Goal: Transaction & Acquisition: Purchase product/service

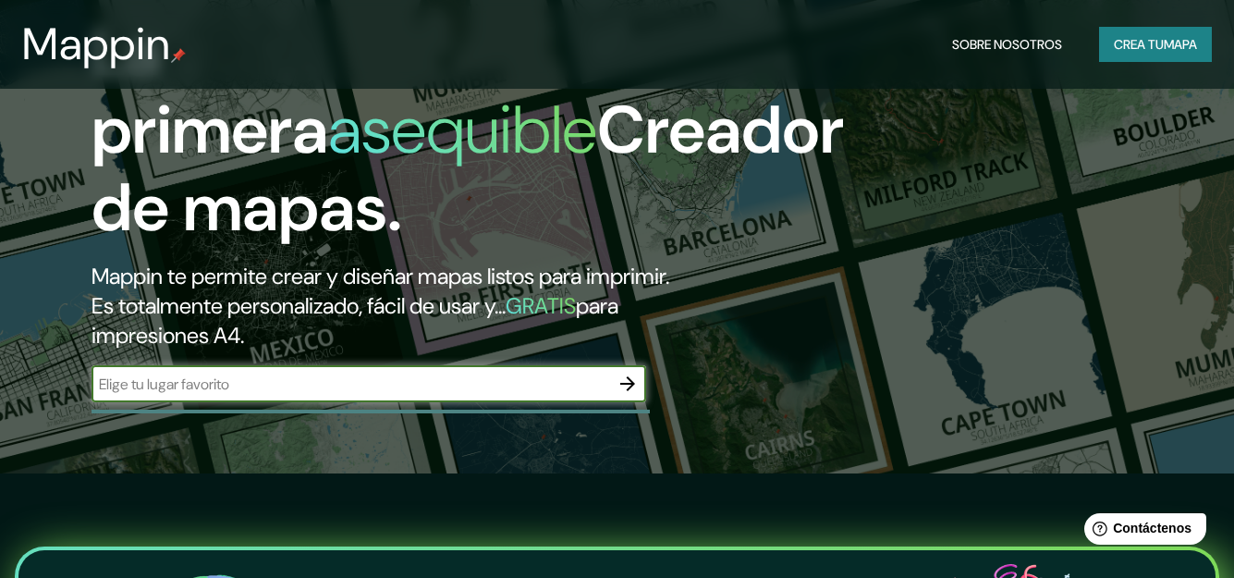
scroll to position [185, 0]
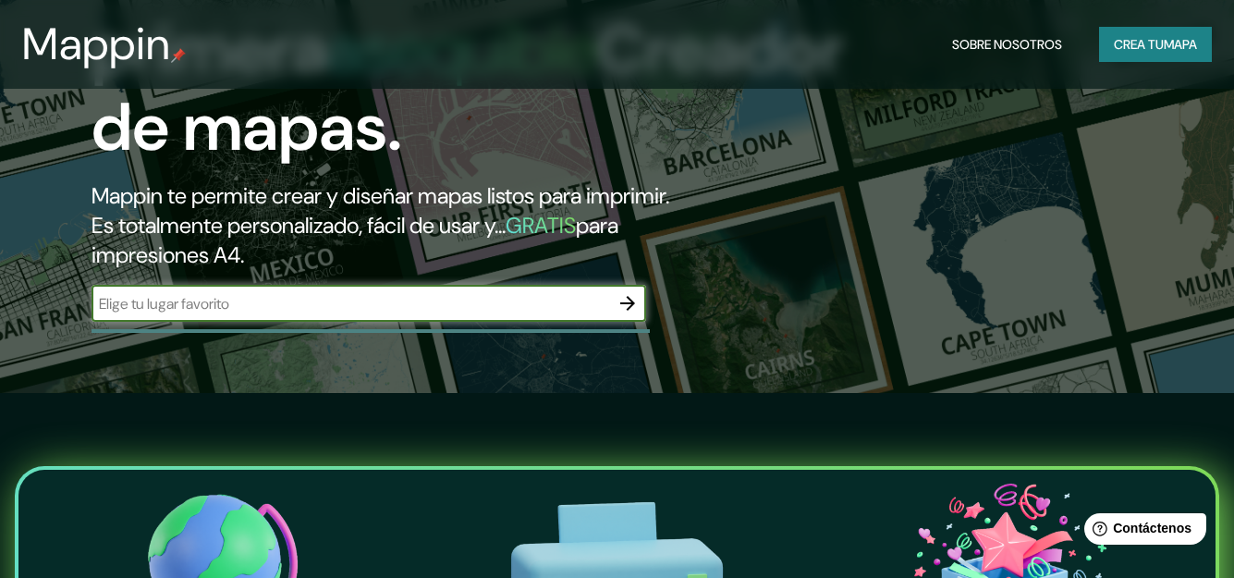
click at [633, 311] on icon "button" at bounding box center [627, 303] width 15 height 15
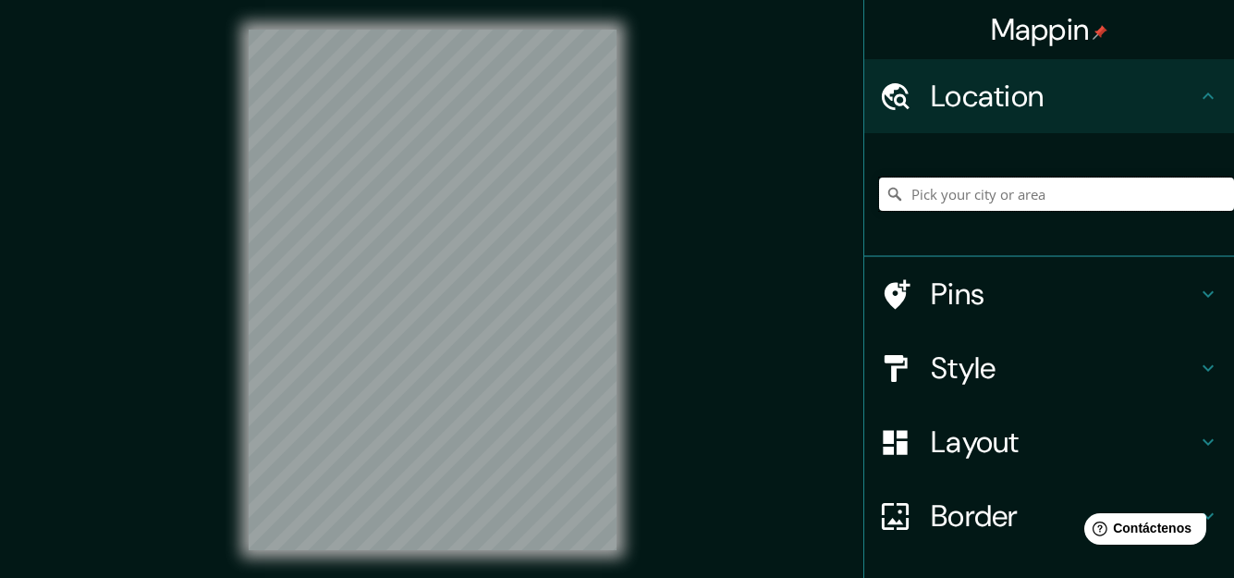
click at [950, 193] on input "Pick your city or area" at bounding box center [1056, 193] width 355 height 33
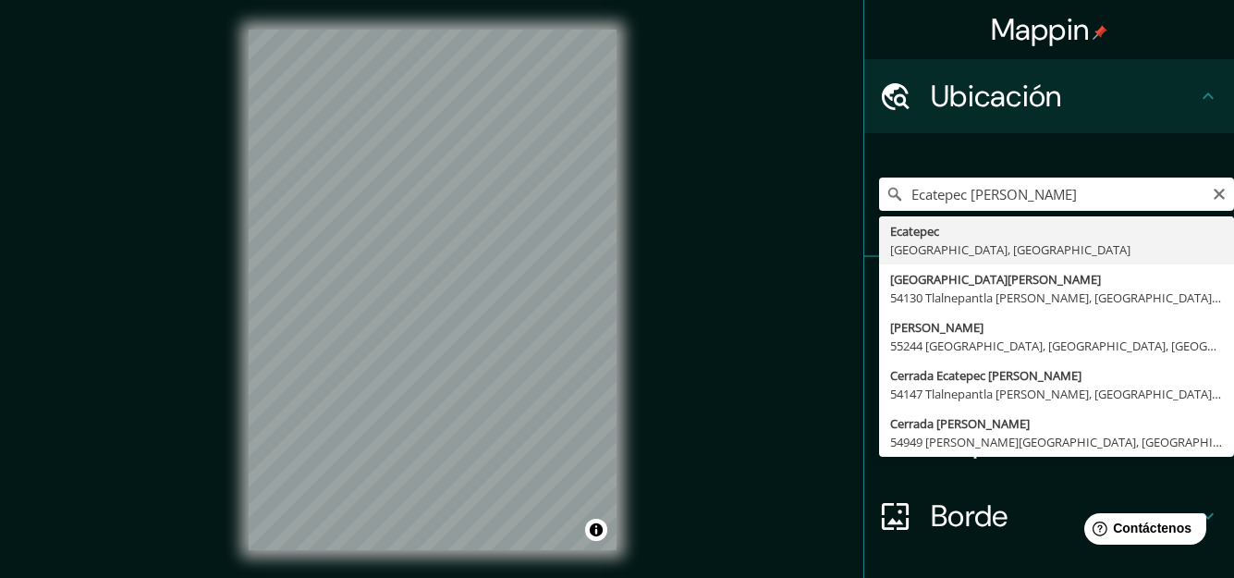
type input "Ecatepec, [GEOGRAPHIC_DATA], [GEOGRAPHIC_DATA]"
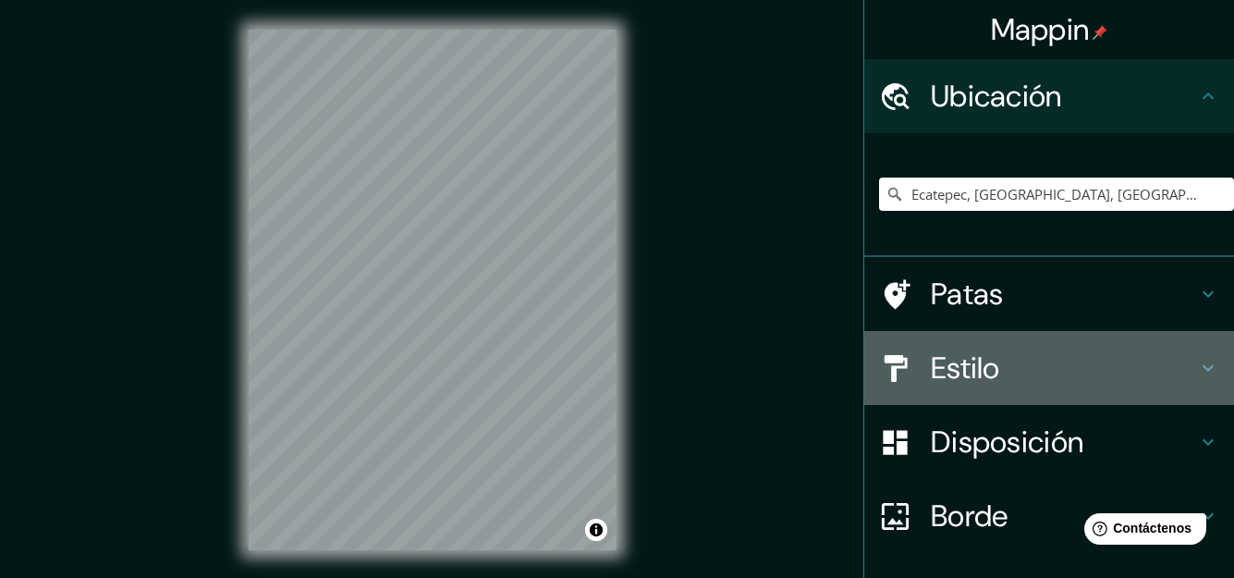
click at [1197, 362] on icon at bounding box center [1208, 368] width 22 height 22
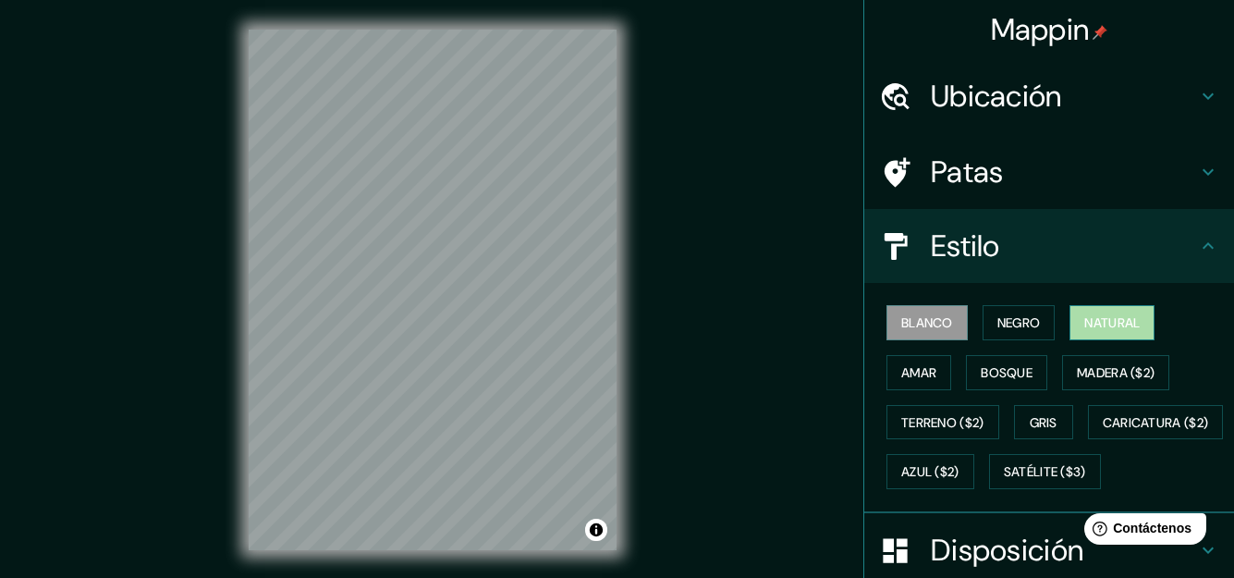
click at [1084, 320] on font "Natural" at bounding box center [1111, 322] width 55 height 17
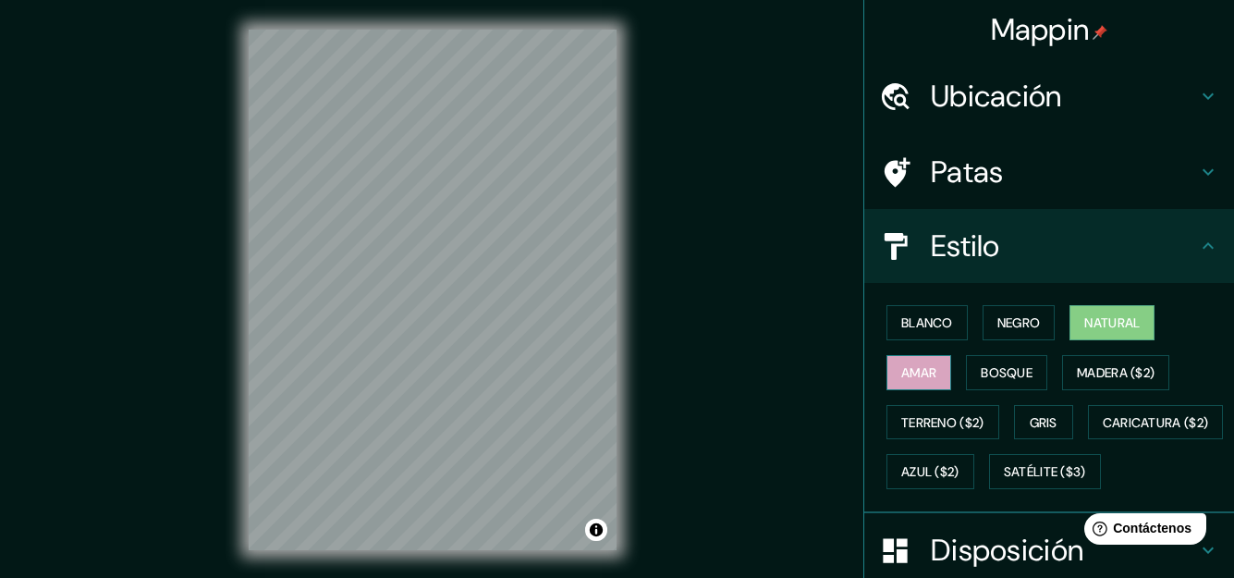
click at [901, 377] on font "Amar" at bounding box center [918, 372] width 35 height 17
click at [981, 370] on font "Bosque" at bounding box center [1007, 372] width 52 height 17
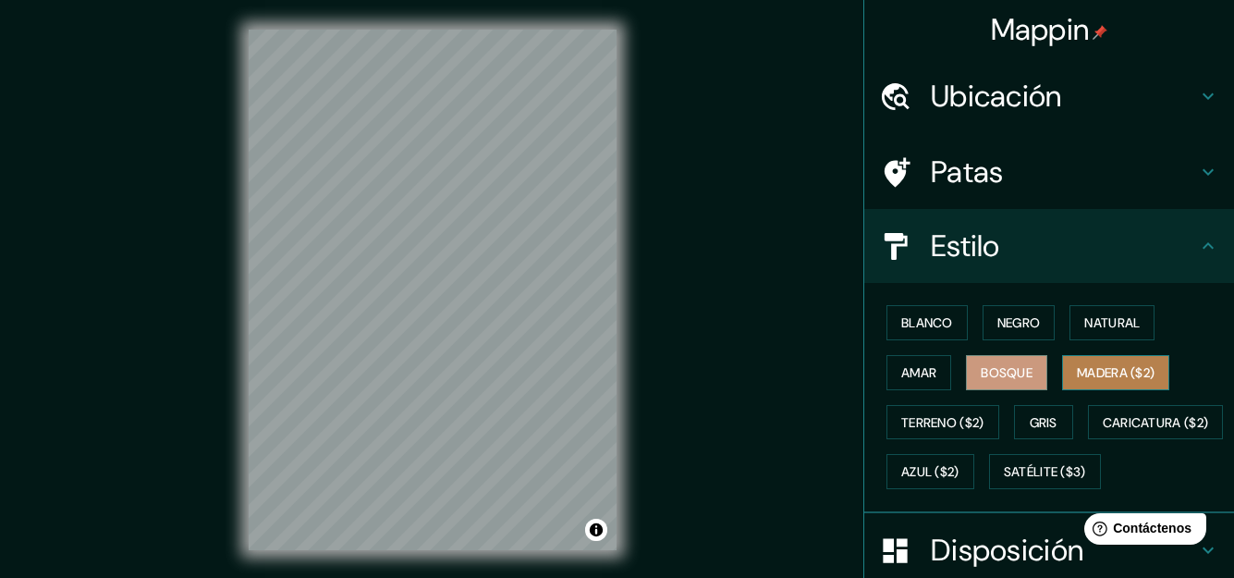
click at [1092, 372] on font "Madera ($2)" at bounding box center [1116, 372] width 78 height 17
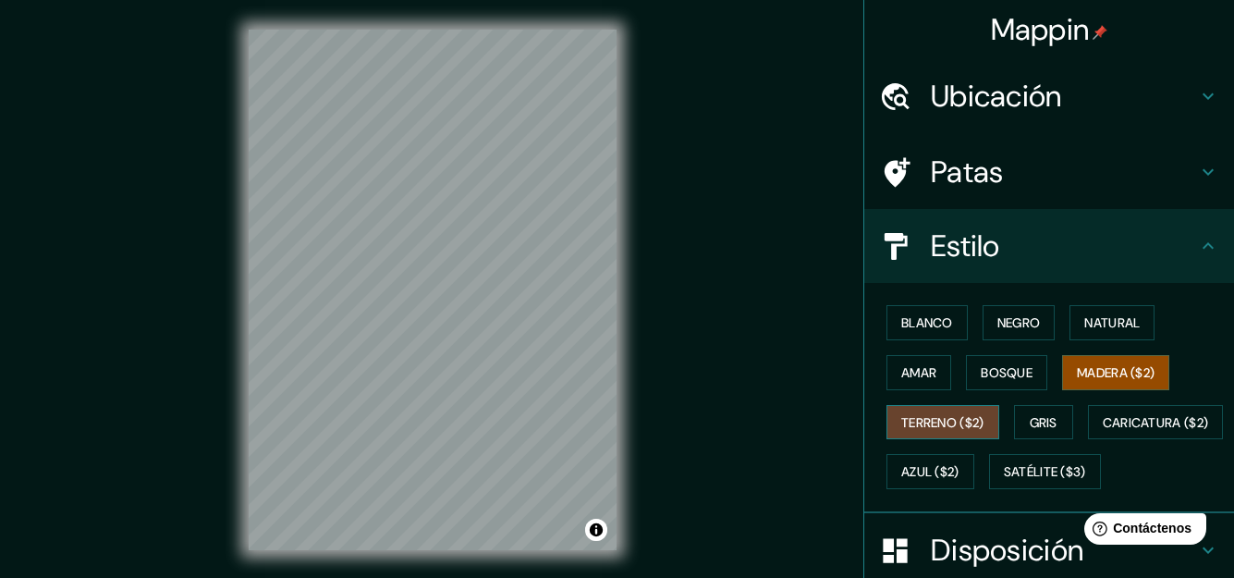
click at [947, 418] on font "Terreno ($2)" at bounding box center [942, 422] width 83 height 17
click at [1030, 418] on font "Gris" at bounding box center [1044, 422] width 28 height 17
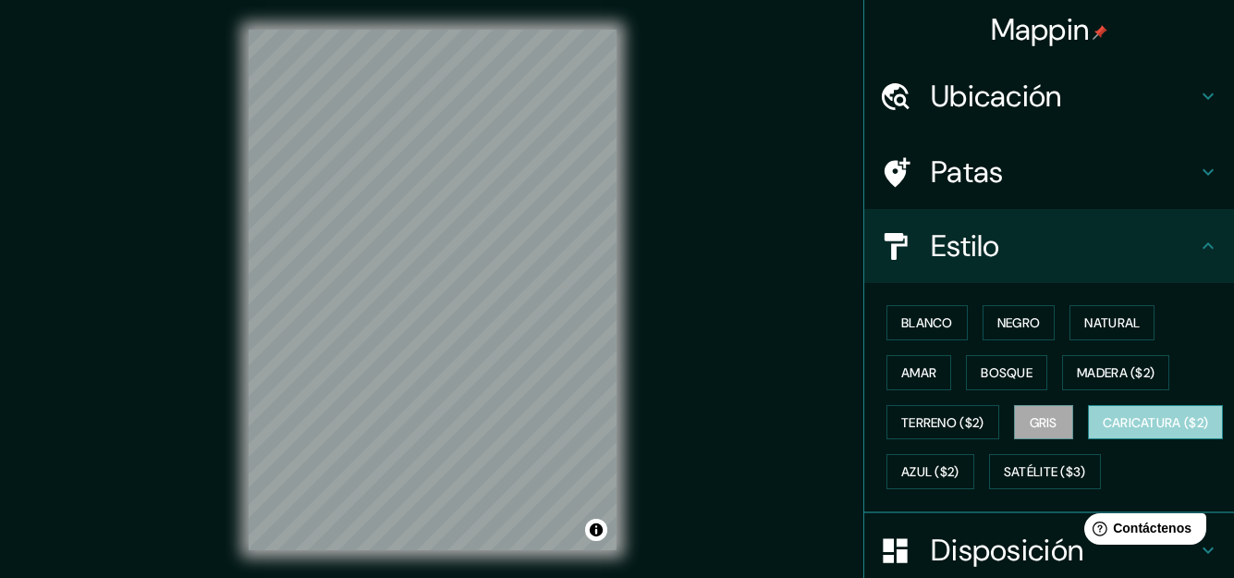
click at [1103, 431] on font "Caricatura ($2)" at bounding box center [1156, 422] width 106 height 17
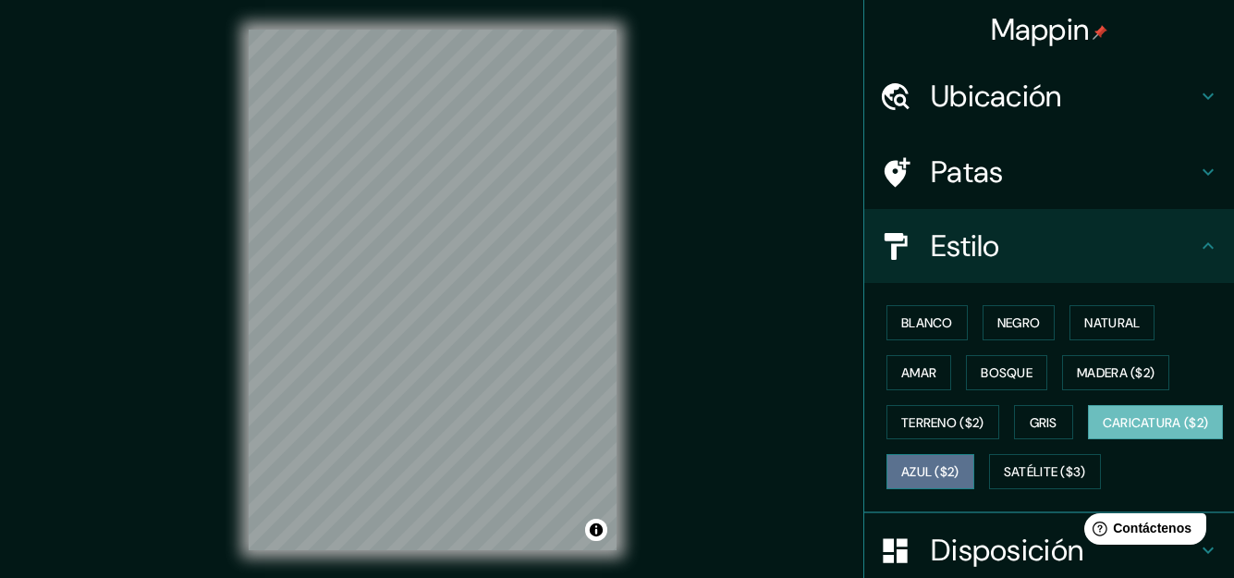
click at [959, 465] on font "Azul ($2)" at bounding box center [930, 472] width 58 height 17
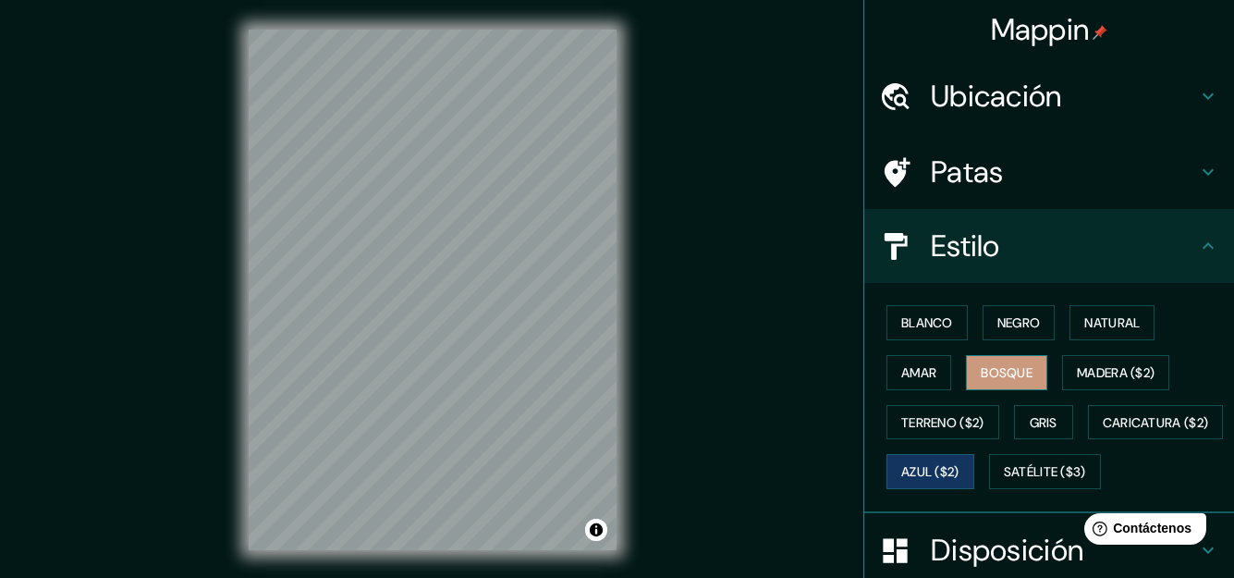
click at [993, 369] on font "Bosque" at bounding box center [1007, 372] width 52 height 17
click at [912, 320] on font "Blanco" at bounding box center [927, 322] width 52 height 17
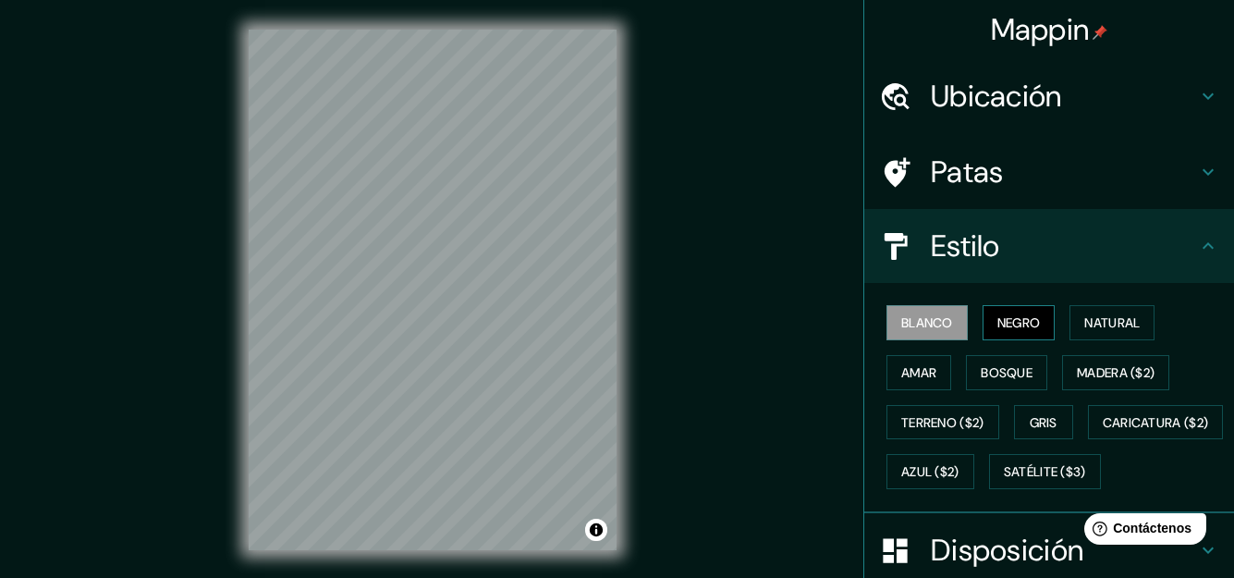
click at [997, 315] on font "Negro" at bounding box center [1018, 322] width 43 height 17
click at [1095, 315] on font "Natural" at bounding box center [1111, 322] width 55 height 17
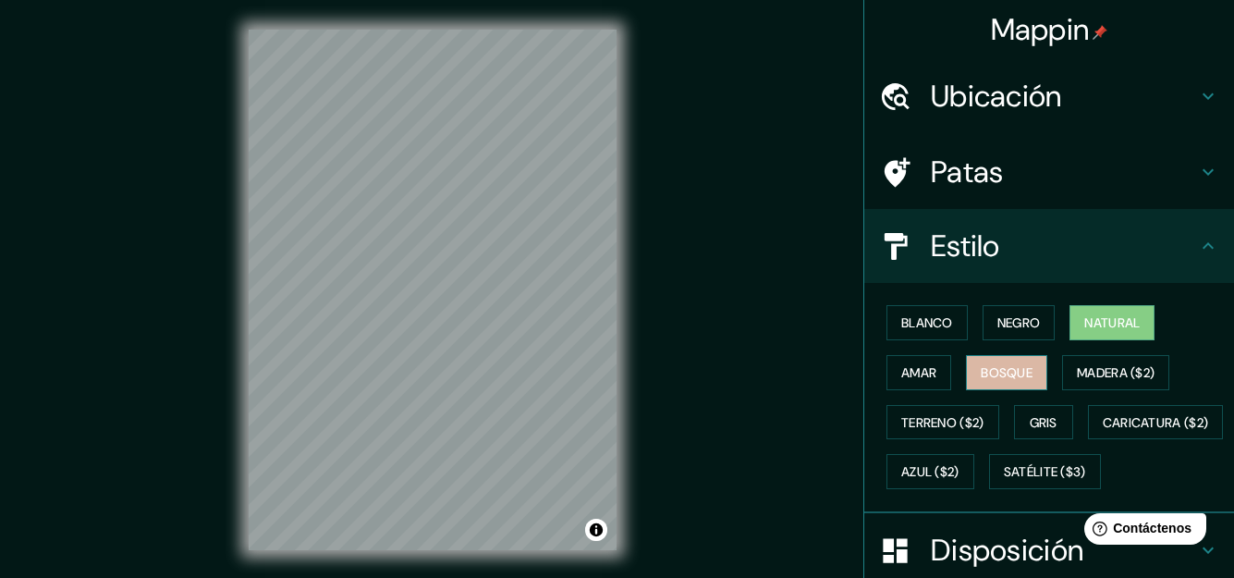
click at [981, 365] on font "Bosque" at bounding box center [1007, 372] width 52 height 17
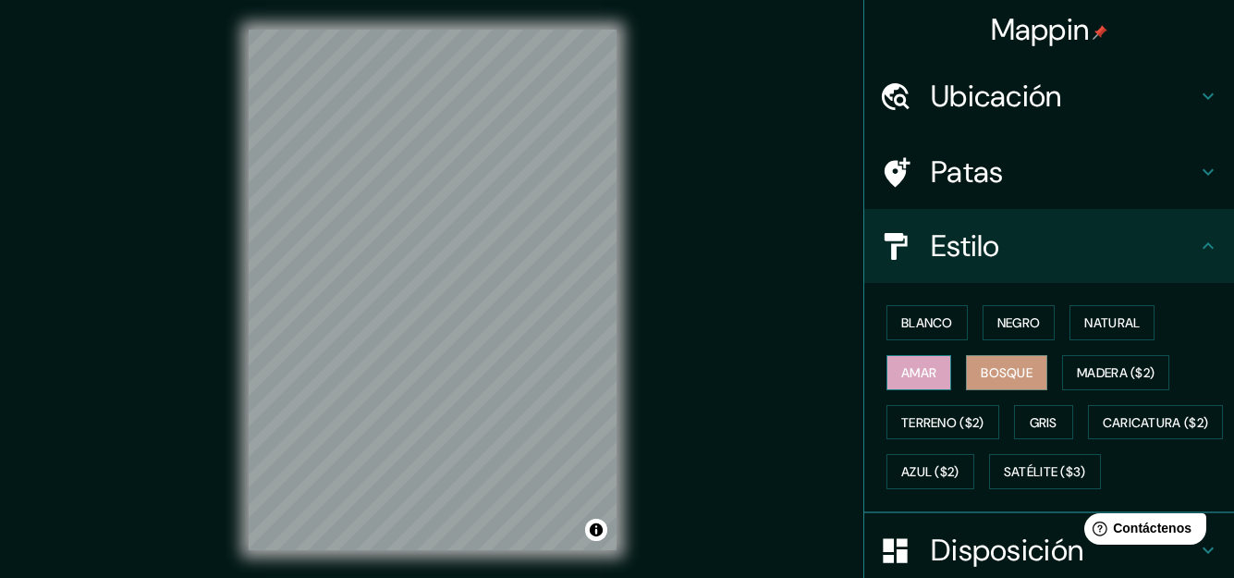
click at [911, 364] on font "Amar" at bounding box center [918, 372] width 35 height 17
click at [913, 320] on font "Blanco" at bounding box center [927, 322] width 52 height 17
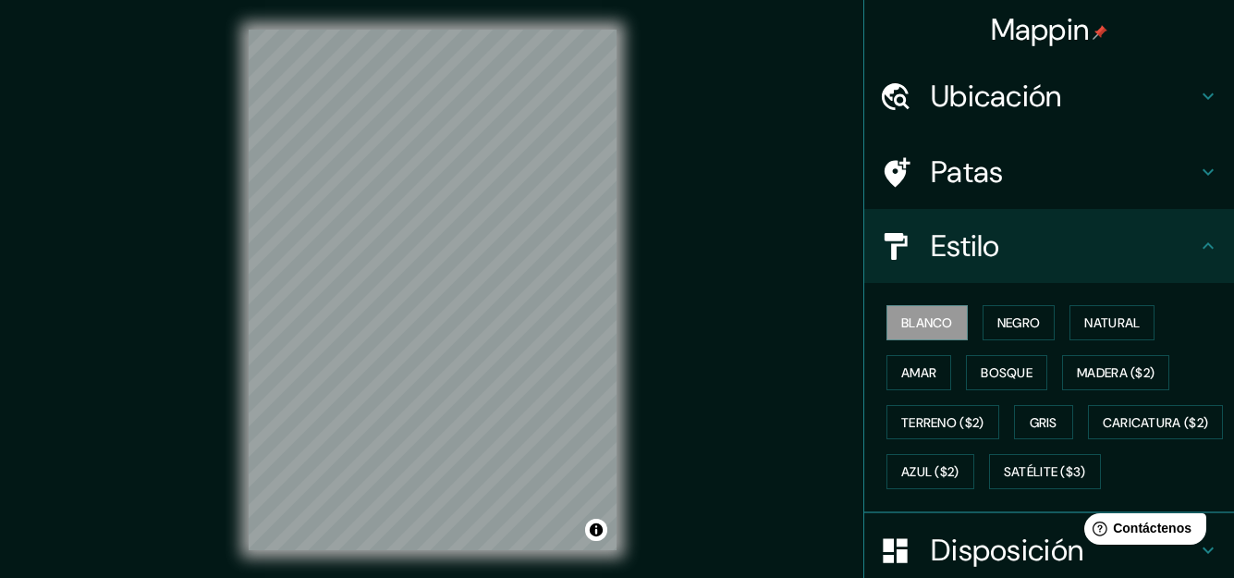
click at [1197, 242] on icon at bounding box center [1208, 246] width 22 height 22
click at [1197, 246] on icon at bounding box center [1208, 246] width 22 height 22
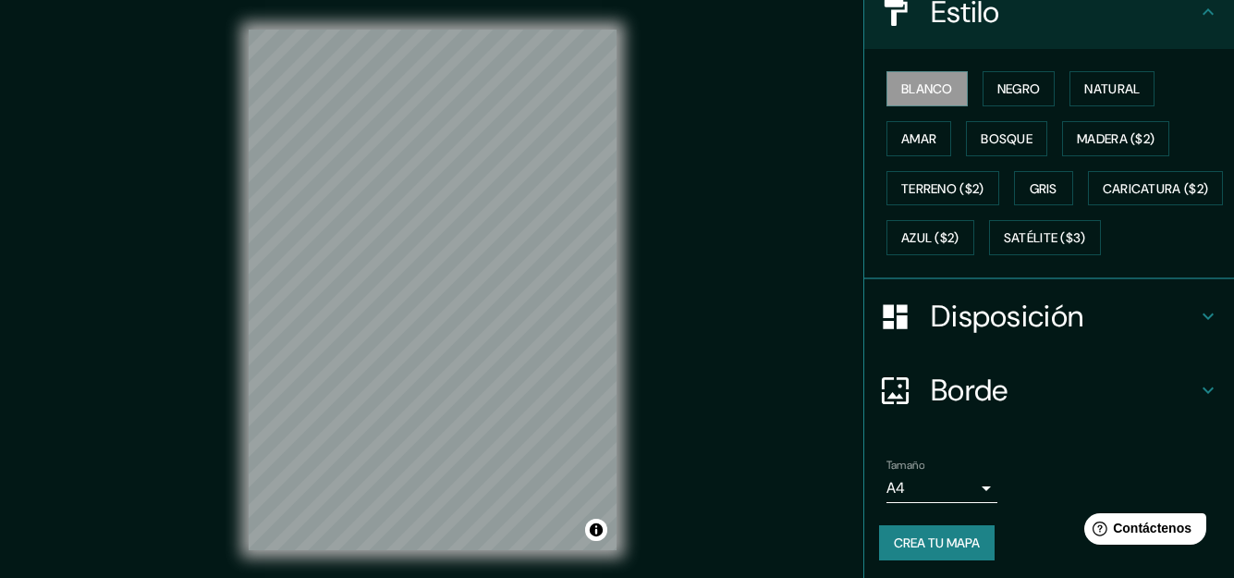
scroll to position [277, 0]
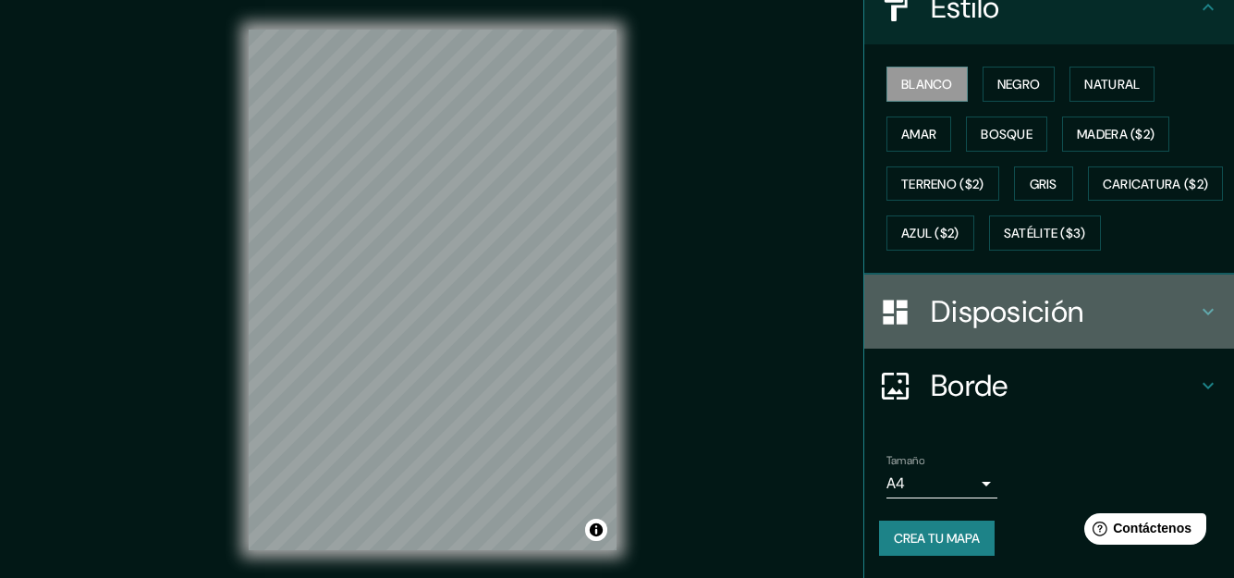
click at [1202, 315] on icon at bounding box center [1207, 312] width 11 height 6
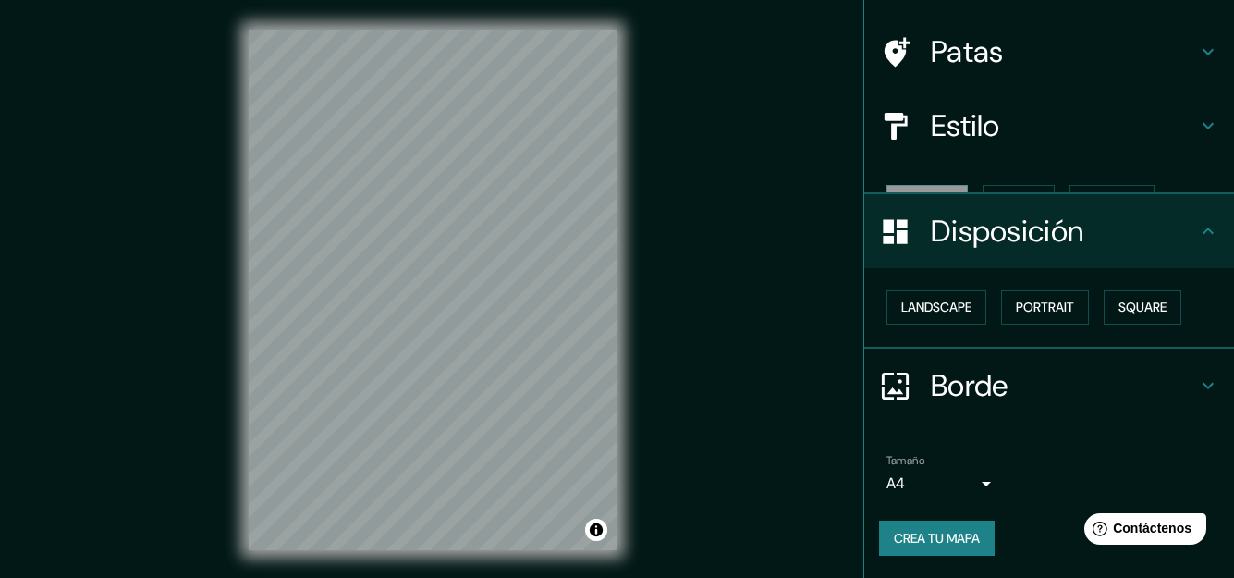
scroll to position [89, 0]
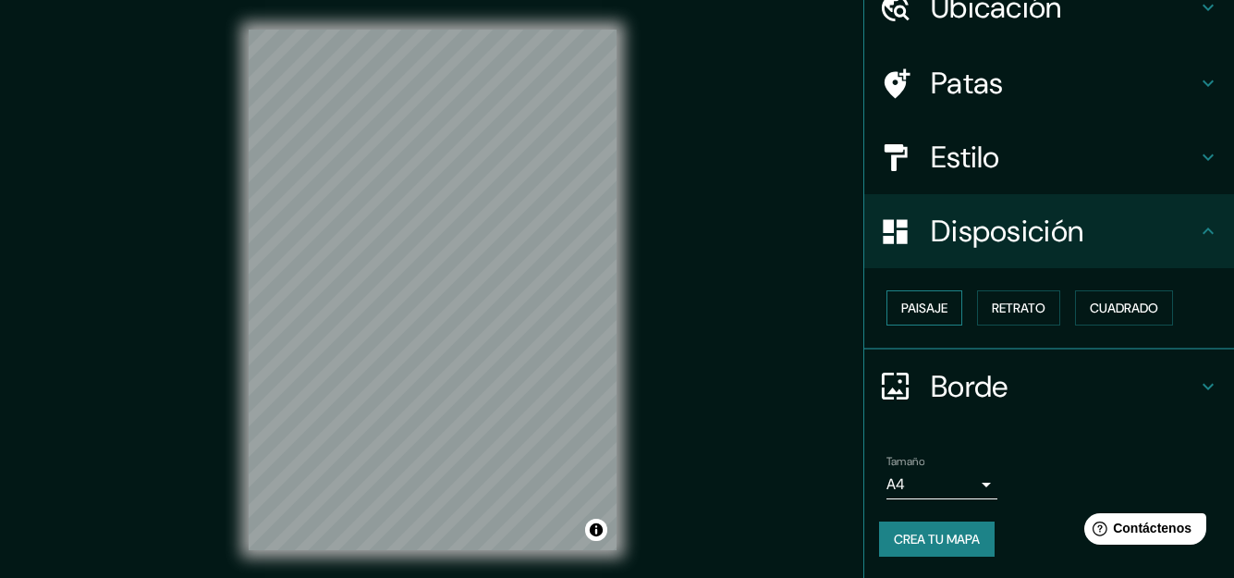
click at [925, 310] on font "Paisaje" at bounding box center [924, 307] width 46 height 17
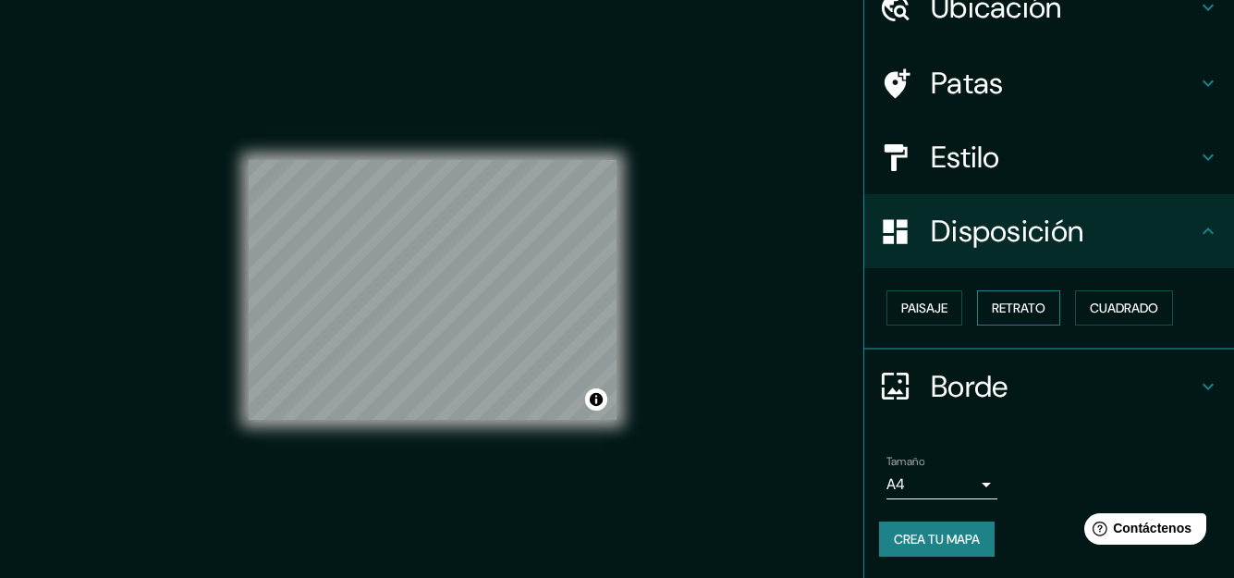
click at [1006, 309] on font "Retrato" at bounding box center [1019, 307] width 54 height 17
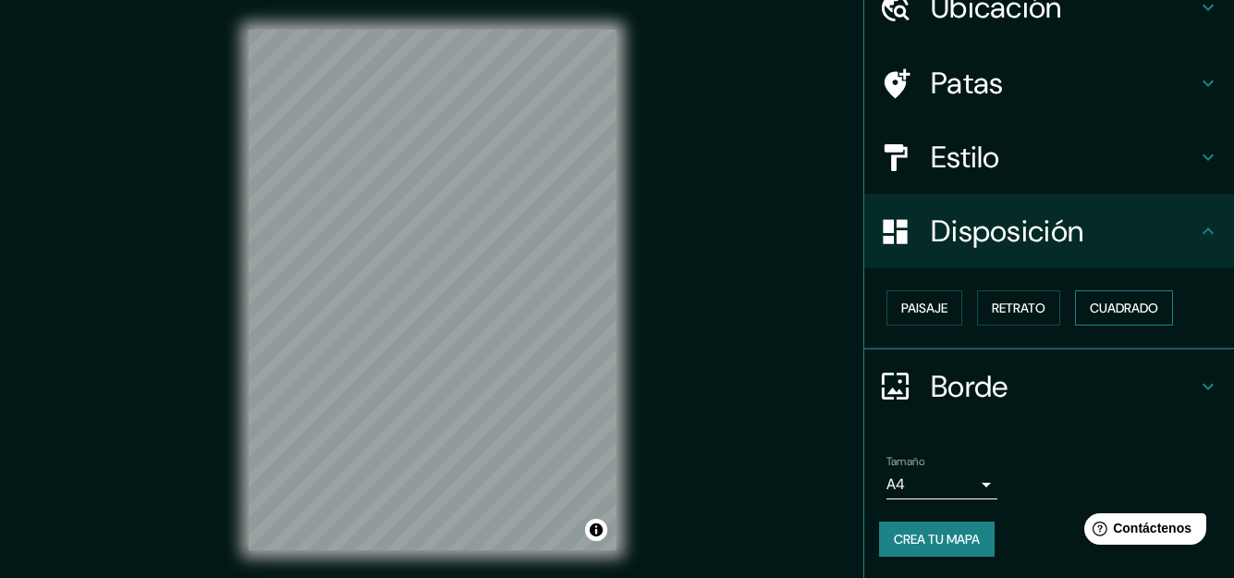
click at [1106, 309] on font "Cuadrado" at bounding box center [1124, 307] width 68 height 17
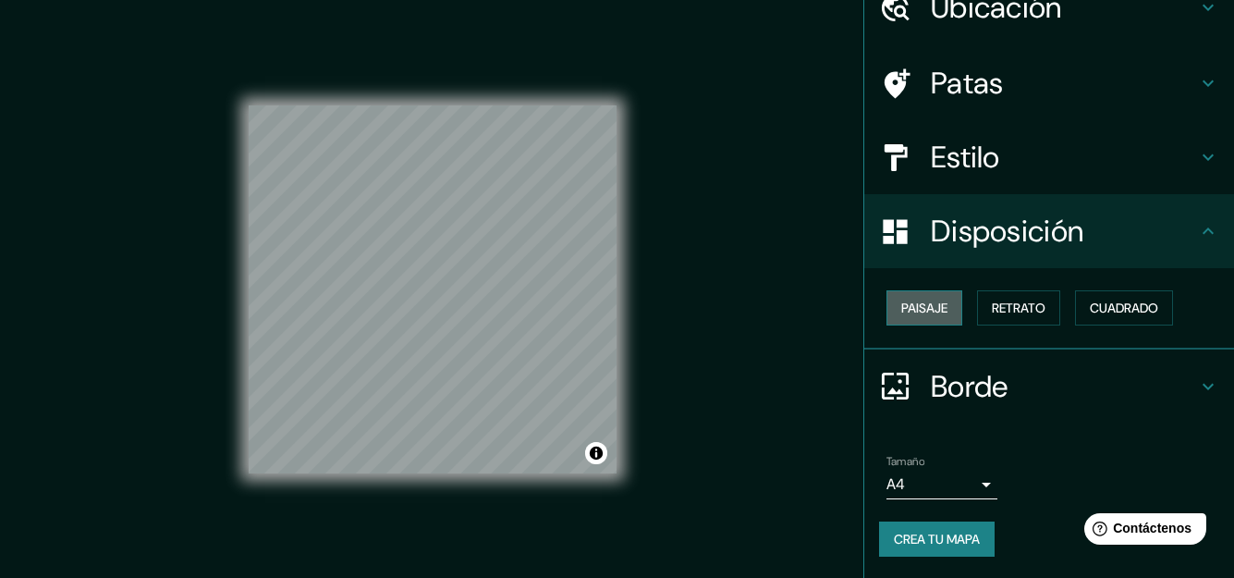
click at [922, 302] on font "Paisaje" at bounding box center [924, 307] width 46 height 17
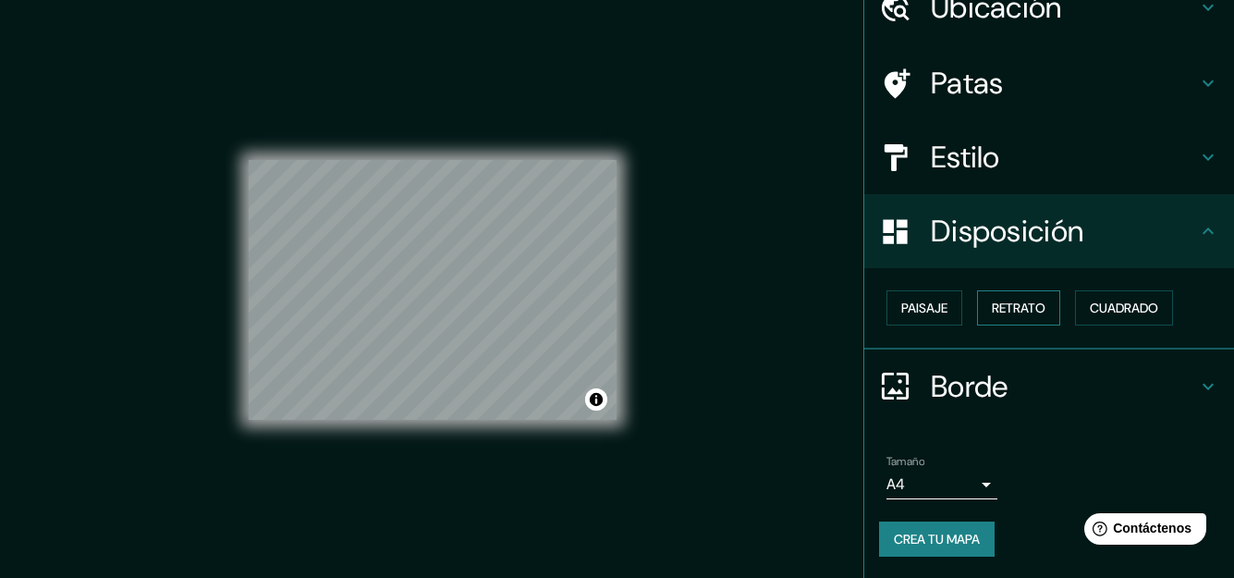
click at [1016, 310] on font "Retrato" at bounding box center [1019, 307] width 54 height 17
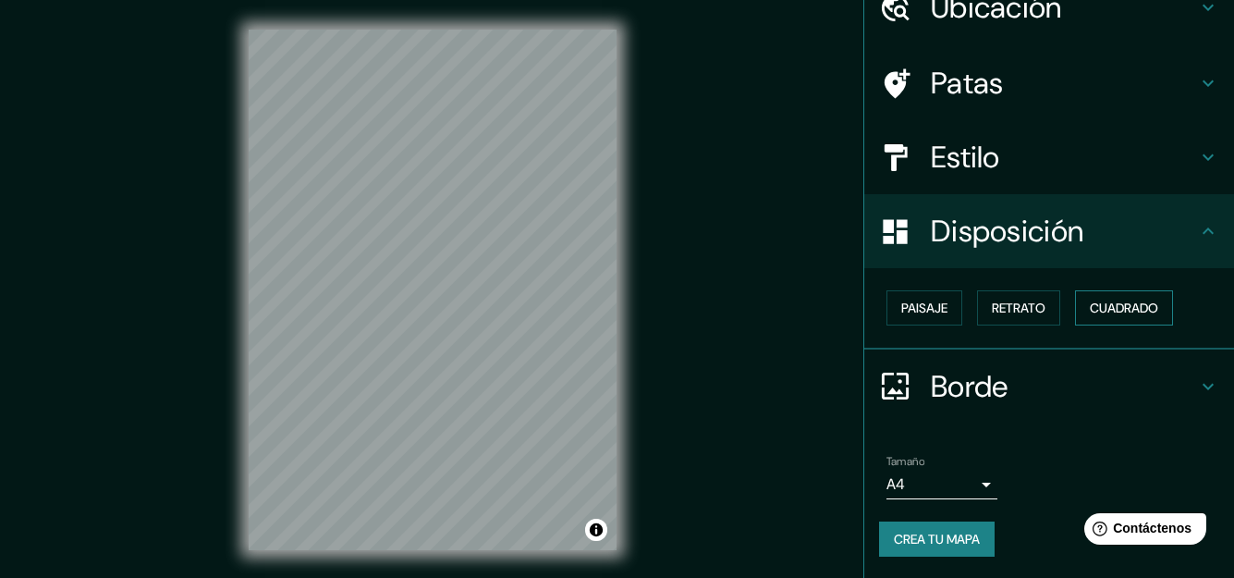
click at [1094, 309] on font "Cuadrado" at bounding box center [1124, 307] width 68 height 17
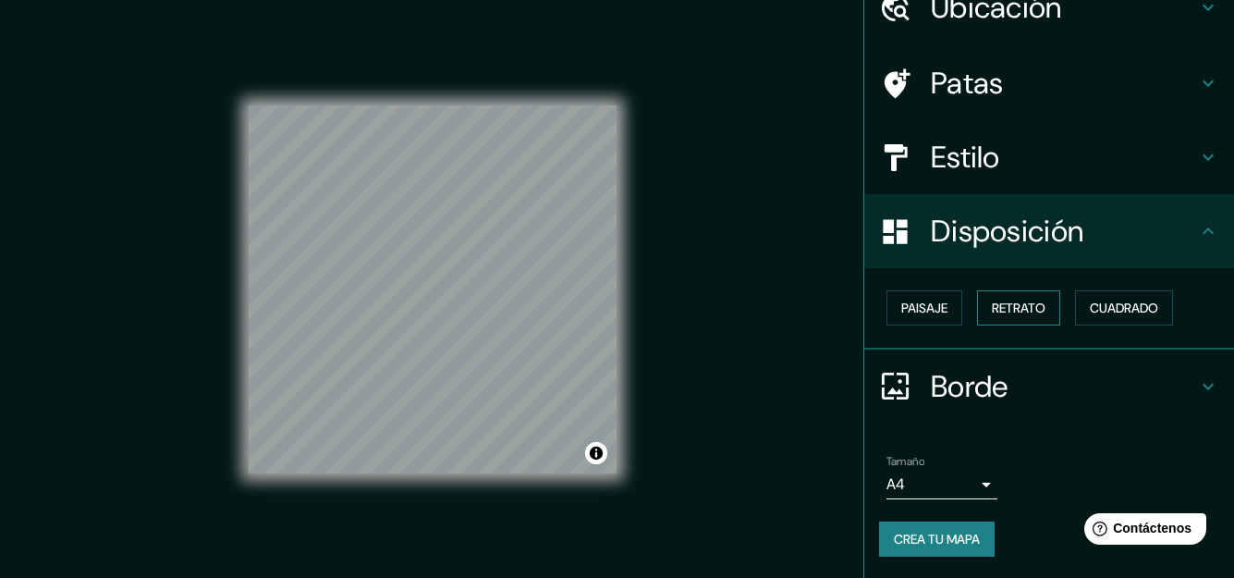
click at [992, 299] on font "Retrato" at bounding box center [1019, 307] width 54 height 17
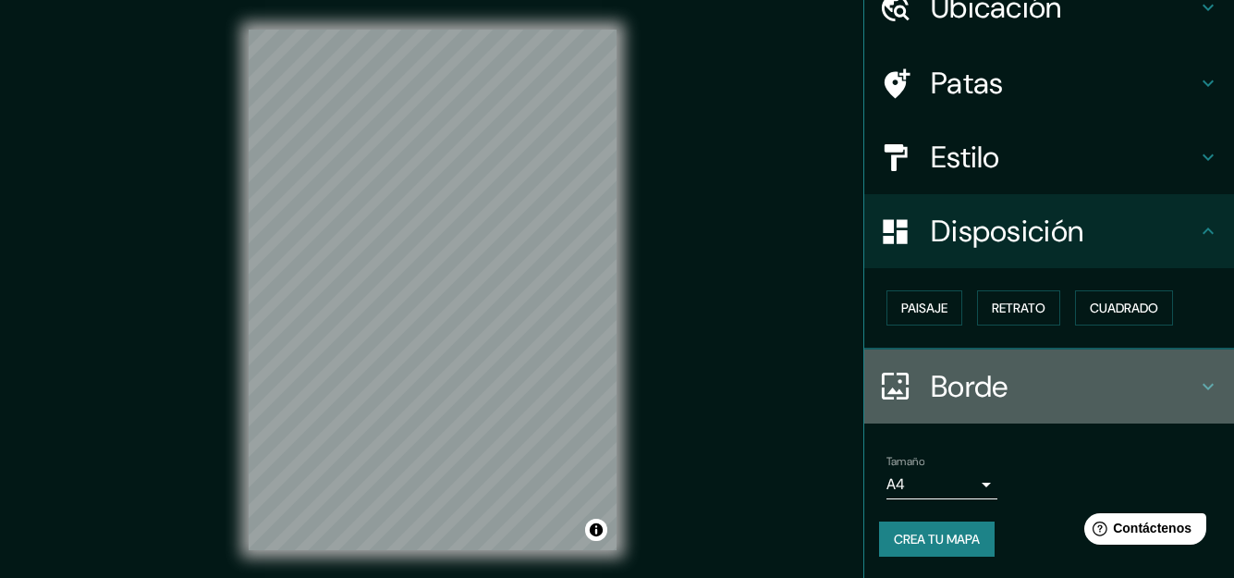
click at [1176, 374] on h4 "Borde" at bounding box center [1064, 386] width 266 height 37
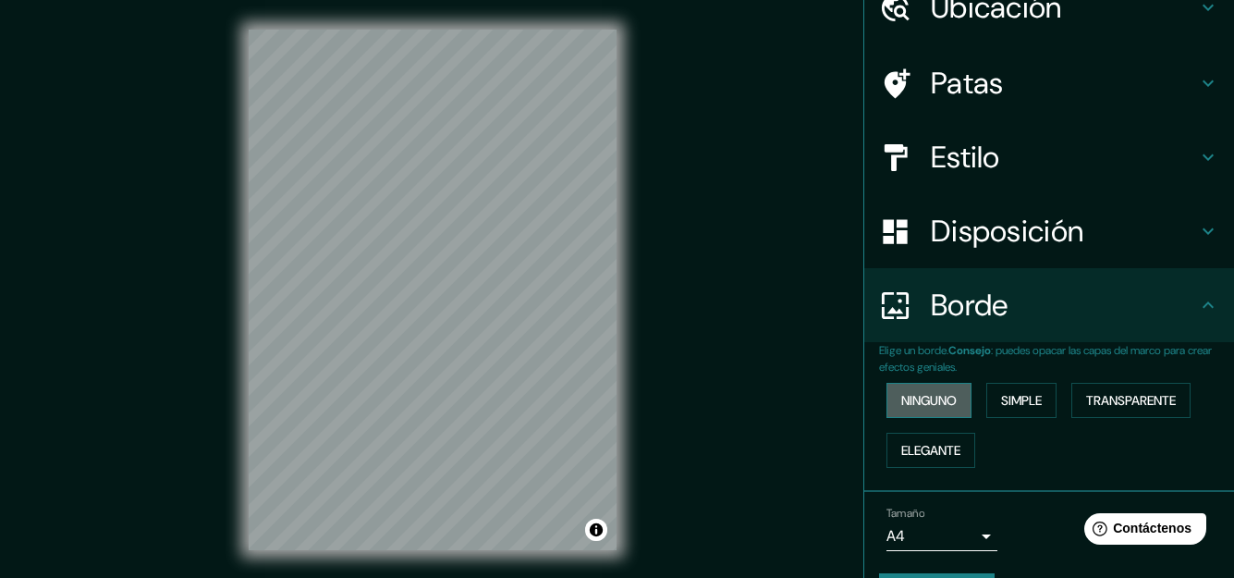
click at [921, 394] on font "Ninguno" at bounding box center [928, 400] width 55 height 17
click at [1019, 397] on font "Simple" at bounding box center [1021, 400] width 41 height 17
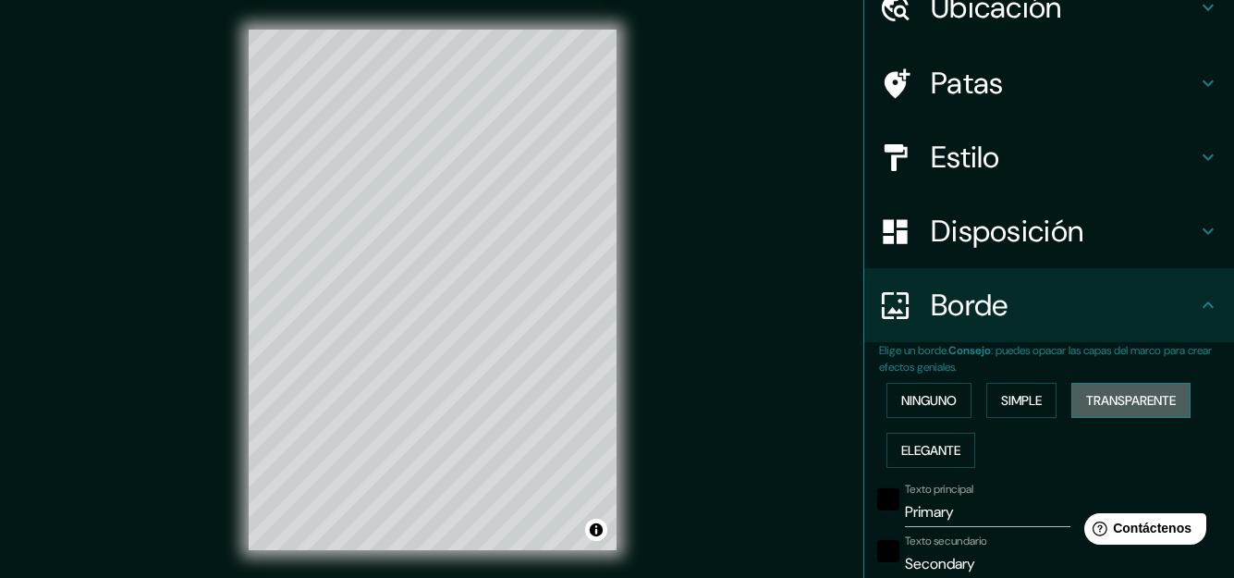
click at [1120, 397] on font "Transparente" at bounding box center [1131, 400] width 90 height 17
click at [905, 442] on font "Elegante" at bounding box center [930, 450] width 59 height 17
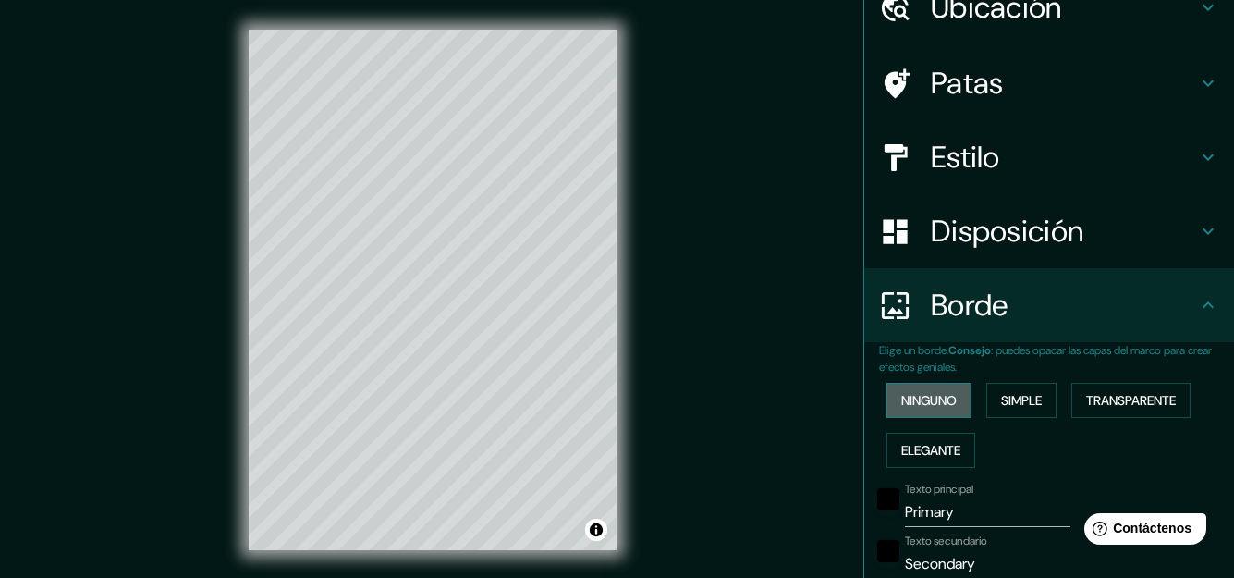
click at [924, 395] on font "Ninguno" at bounding box center [928, 400] width 55 height 17
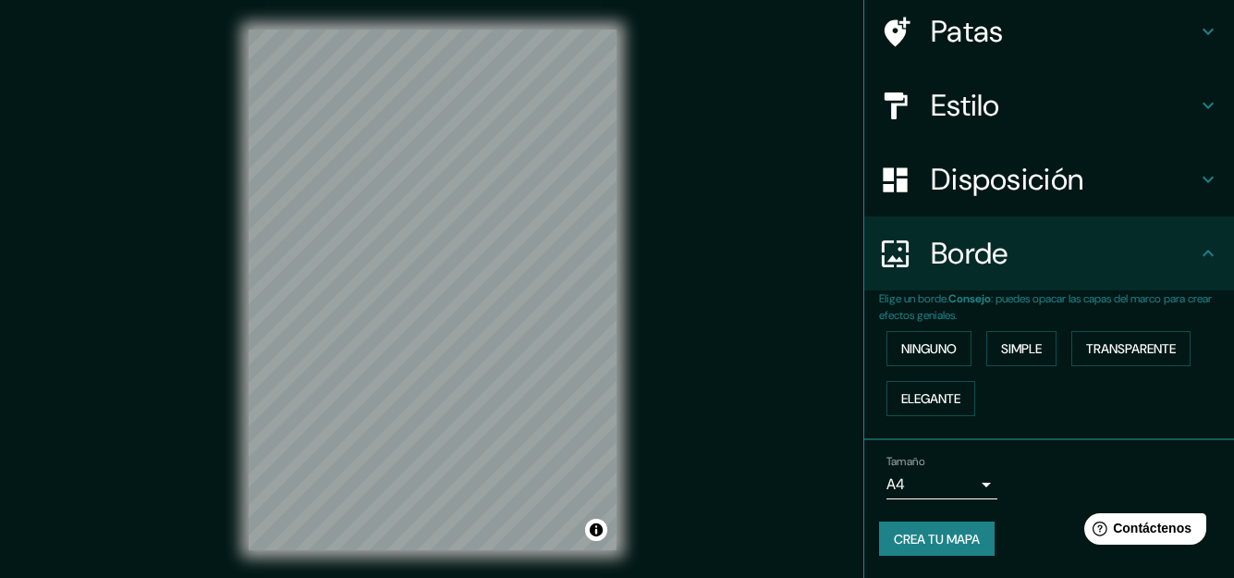
scroll to position [31, 0]
